Goal: Task Accomplishment & Management: Use online tool/utility

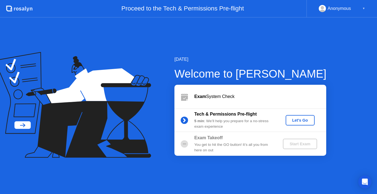
click at [303, 116] on button "Let's Go" at bounding box center [299, 120] width 29 height 10
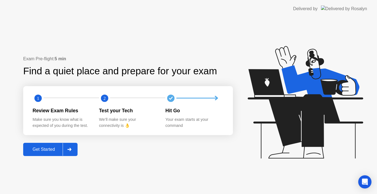
click at [41, 149] on div "Get Started" at bounding box center [44, 149] width 38 height 5
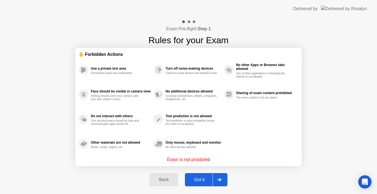
click at [198, 181] on div "Got it" at bounding box center [199, 180] width 26 height 5
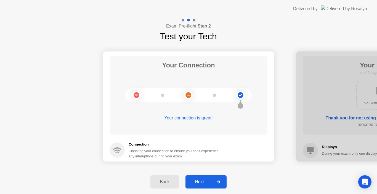
click at [198, 183] on div "Next" at bounding box center [199, 182] width 25 height 5
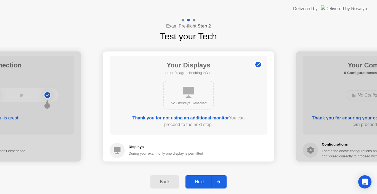
click at [198, 183] on div "Next" at bounding box center [199, 182] width 25 height 5
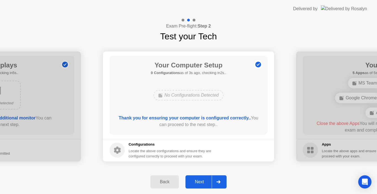
click at [204, 181] on div "Next" at bounding box center [199, 182] width 25 height 5
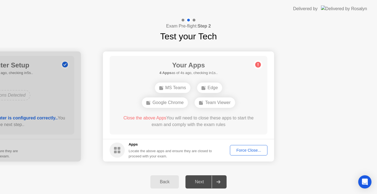
click at [147, 116] on span "Close the above Apps" at bounding box center [144, 118] width 43 height 5
click at [253, 150] on div "Force Close..." at bounding box center [249, 150] width 34 height 4
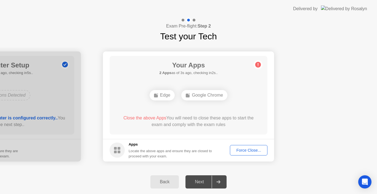
click at [251, 151] on div "Force Close..." at bounding box center [249, 150] width 34 height 4
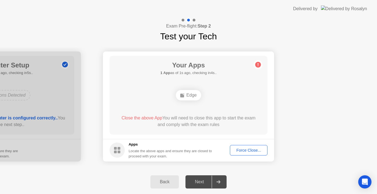
click at [247, 151] on div "Force Close..." at bounding box center [249, 150] width 34 height 4
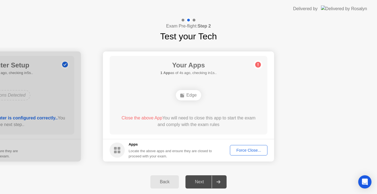
click at [247, 149] on div "Force Close..." at bounding box center [249, 150] width 34 height 4
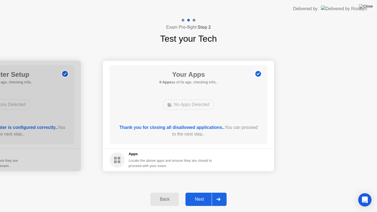
click at [218, 150] on footer "Apps Locate the above apps and ensure they are closed to proceed with your exam." at bounding box center [188, 159] width 171 height 23
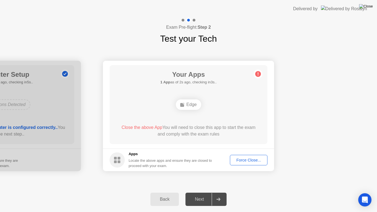
click at [370, 5] on img at bounding box center [366, 6] width 14 height 4
click at [239, 158] on div "Force Close..." at bounding box center [249, 160] width 34 height 4
click at [187, 106] on div "Edge" at bounding box center [188, 104] width 25 height 10
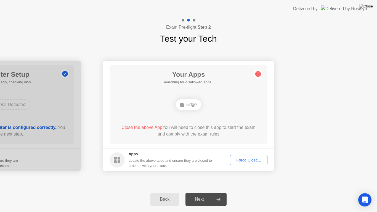
click at [187, 106] on div "Edge" at bounding box center [188, 104] width 25 height 10
click at [247, 162] on div "Force Close..." at bounding box center [249, 160] width 34 height 4
click at [367, 6] on img at bounding box center [366, 6] width 14 height 4
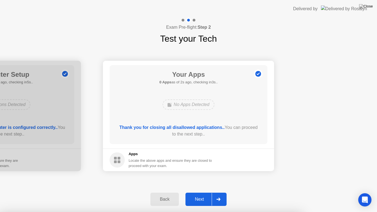
click at [269, 194] on div at bounding box center [188, 212] width 377 height 0
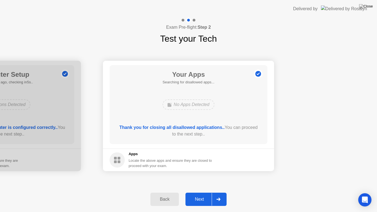
click at [198, 194] on button "Next" at bounding box center [205, 198] width 41 height 13
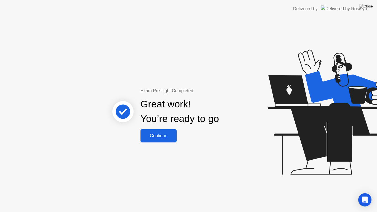
click at [159, 137] on div "Continue" at bounding box center [158, 135] width 33 height 5
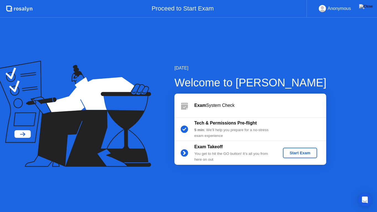
click at [303, 154] on div "Start Exam" at bounding box center [300, 153] width 30 height 4
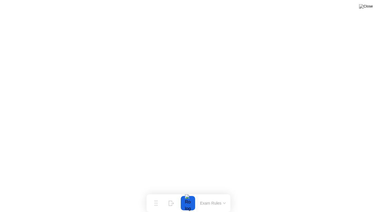
click at [216, 194] on button "Exam Rules" at bounding box center [212, 202] width 29 height 5
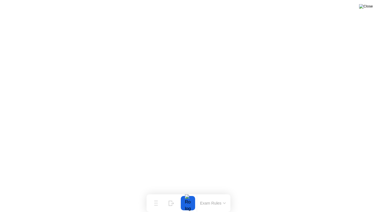
click at [371, 9] on img at bounding box center [366, 6] width 14 height 4
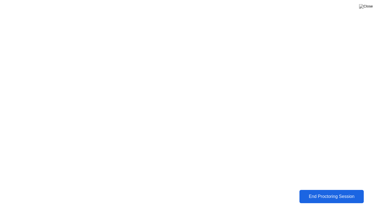
click at [320, 194] on div "End Proctoring Session" at bounding box center [331, 196] width 61 height 5
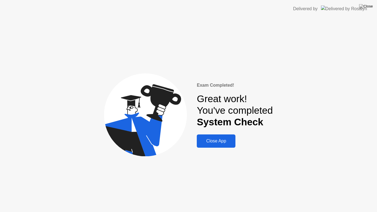
click at [220, 141] on div "Close App" at bounding box center [215, 140] width 35 height 5
